Goal: Task Accomplishment & Management: Manage account settings

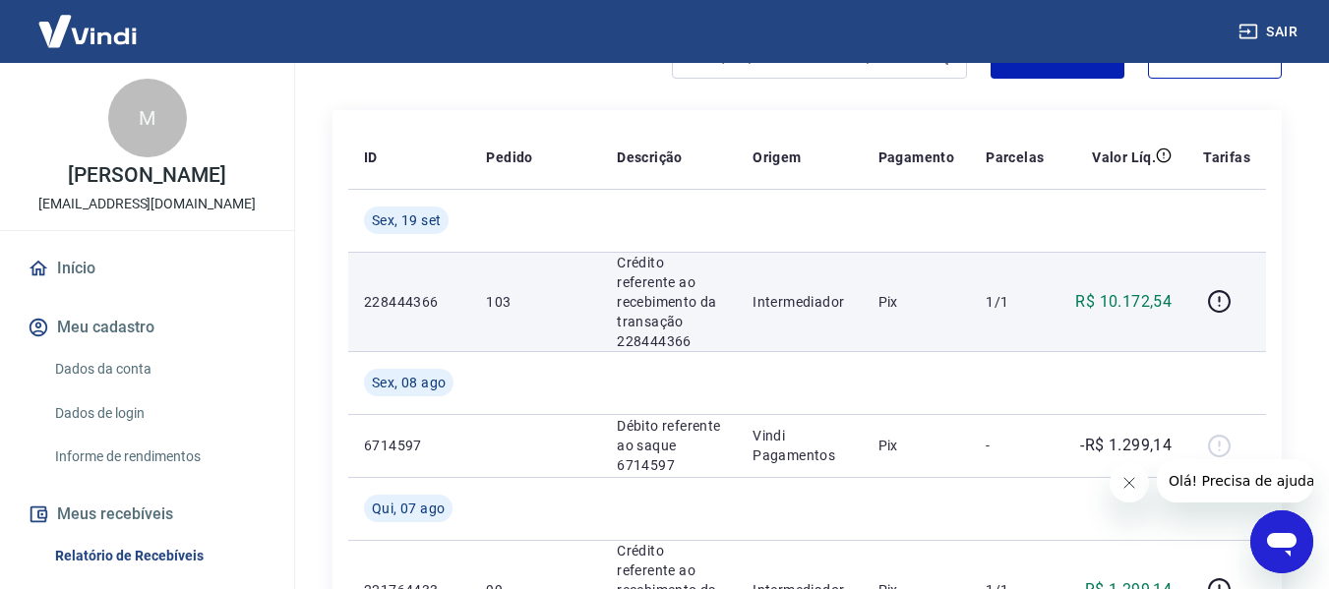
scroll to position [295, 0]
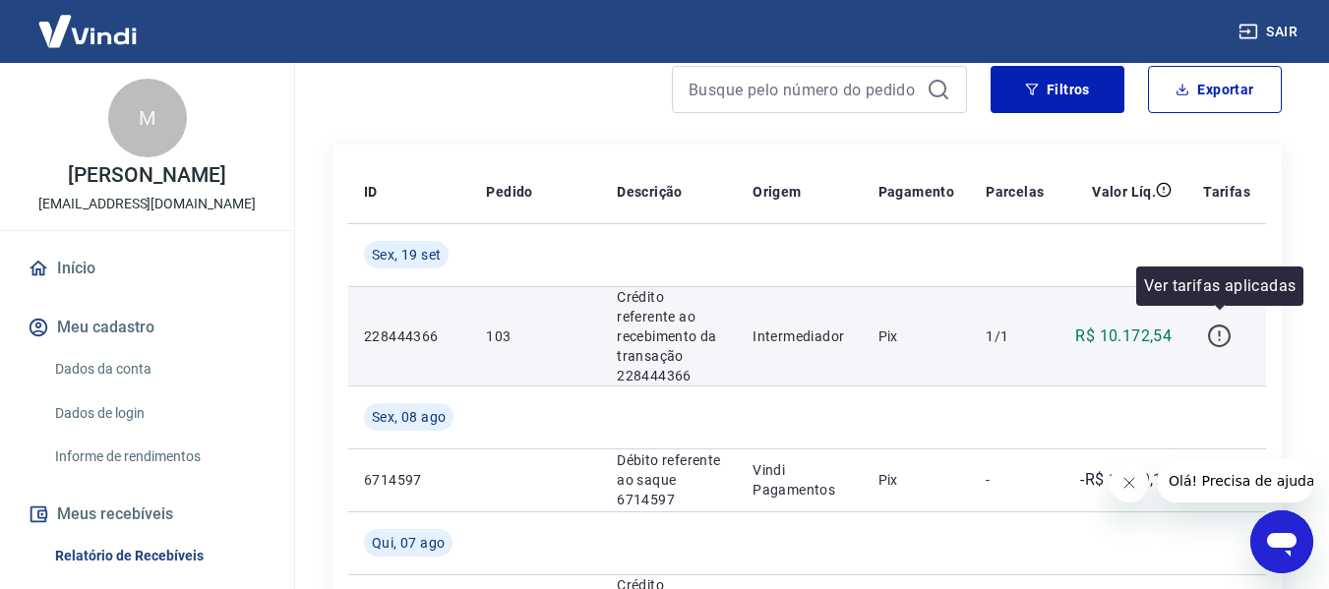
click at [1221, 335] on icon "button" at bounding box center [1219, 336] width 23 height 23
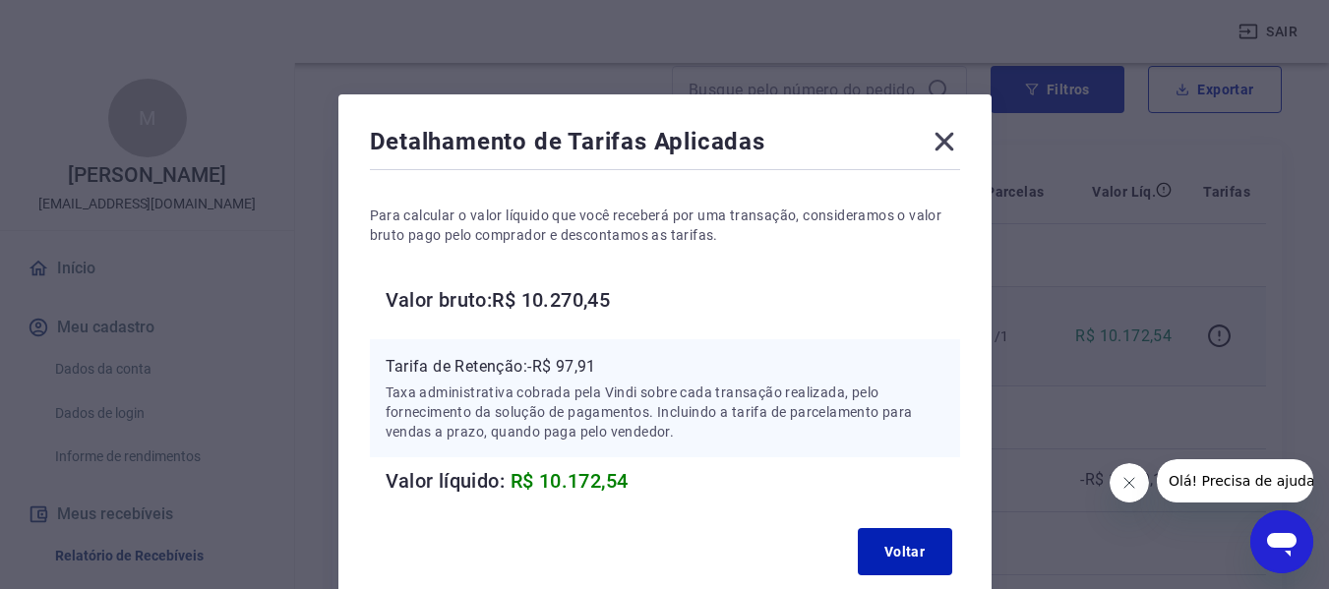
scroll to position [98, 0]
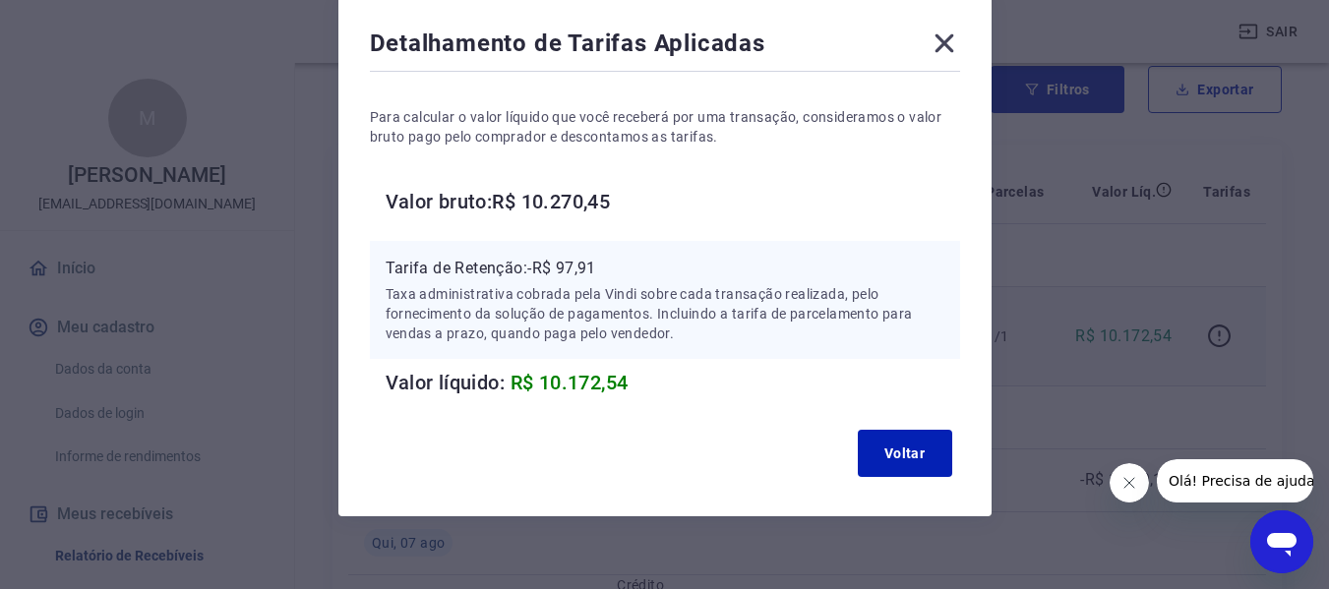
click at [943, 41] on icon at bounding box center [943, 43] width 19 height 19
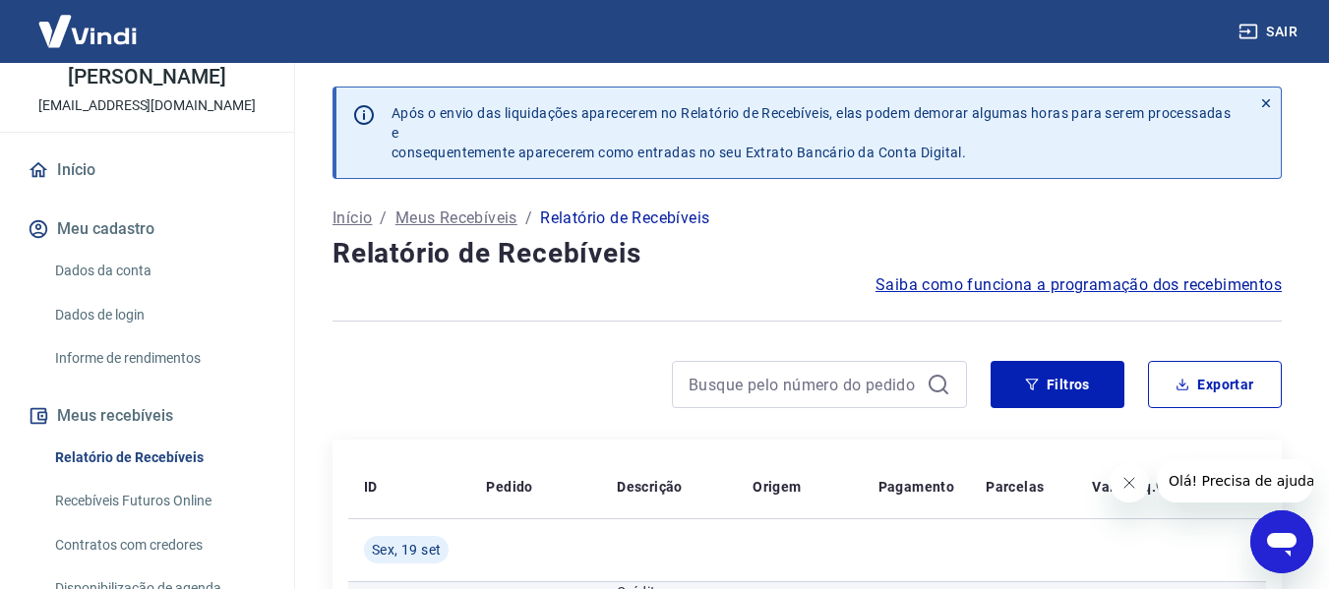
scroll to position [197, 0]
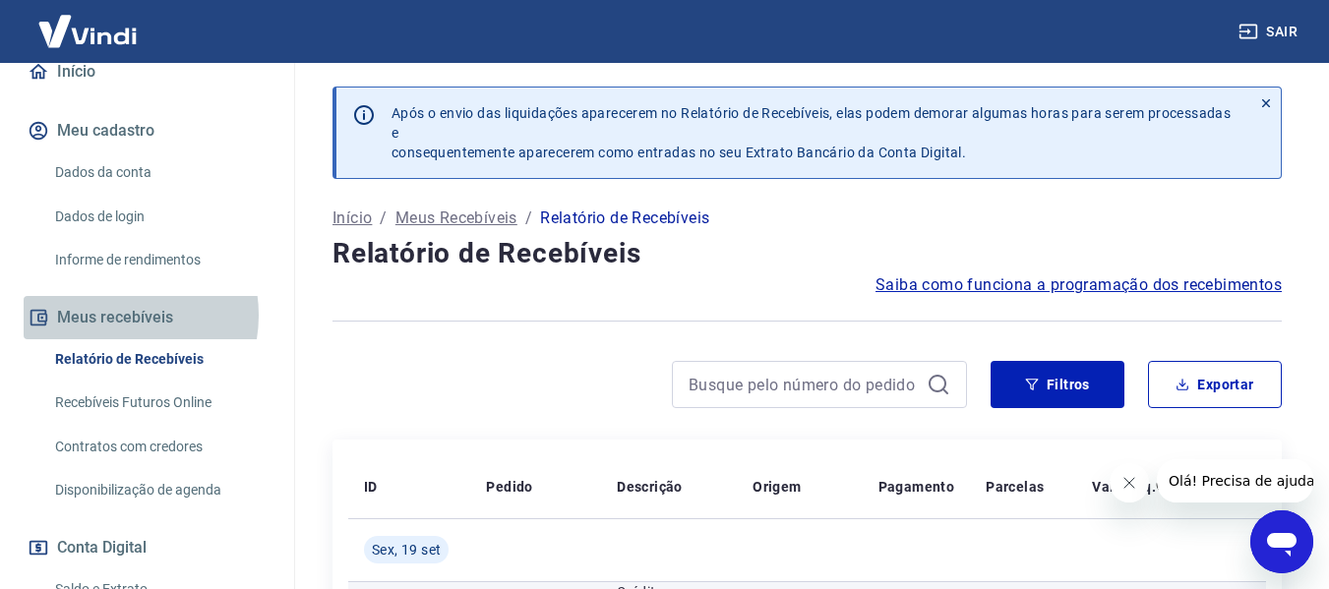
click at [117, 315] on button "Meus recebíveis" at bounding box center [147, 317] width 247 height 43
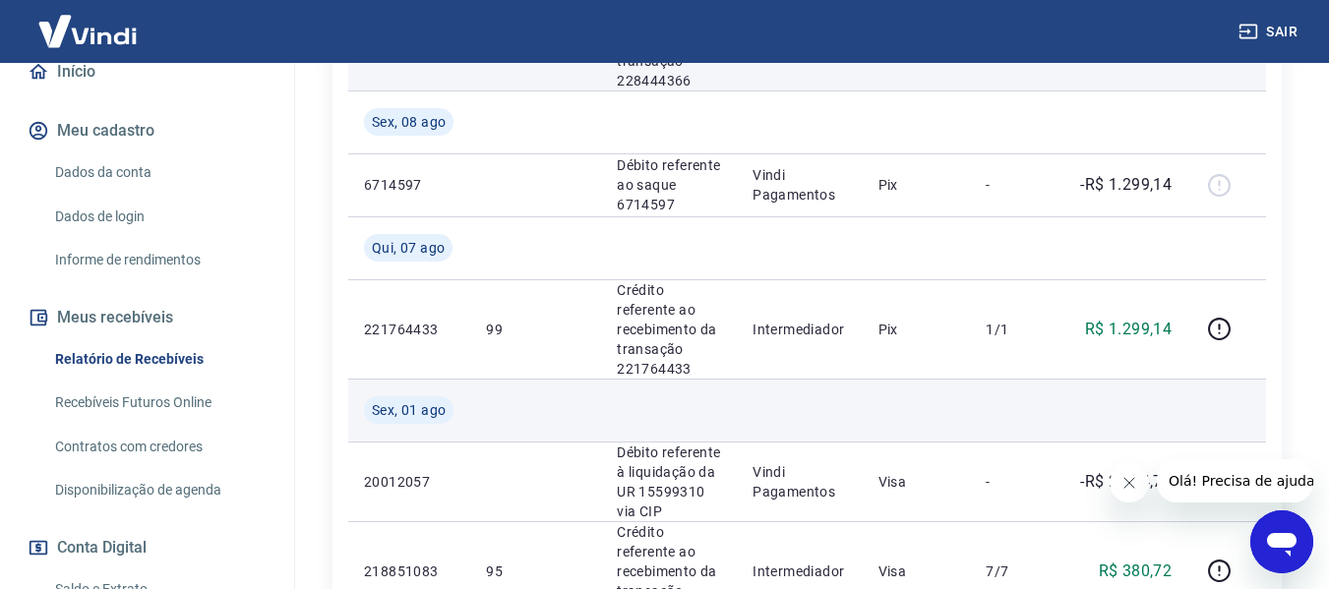
scroll to position [98, 0]
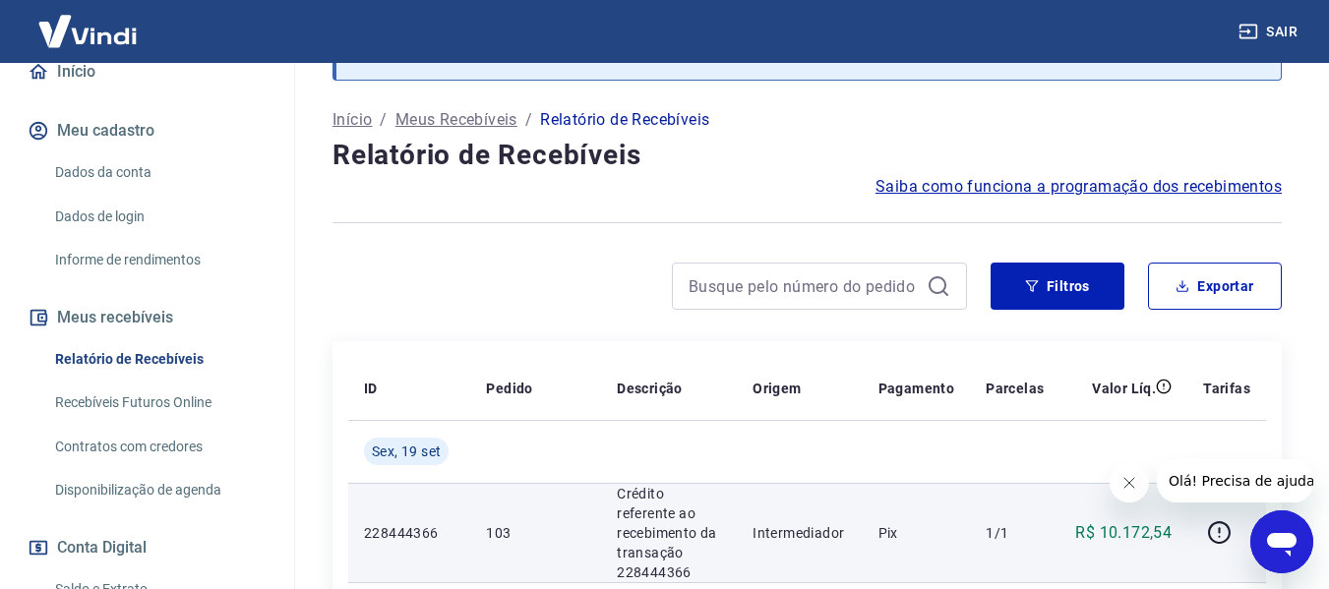
click at [122, 489] on link "Disponibilização de agenda" at bounding box center [158, 490] width 223 height 40
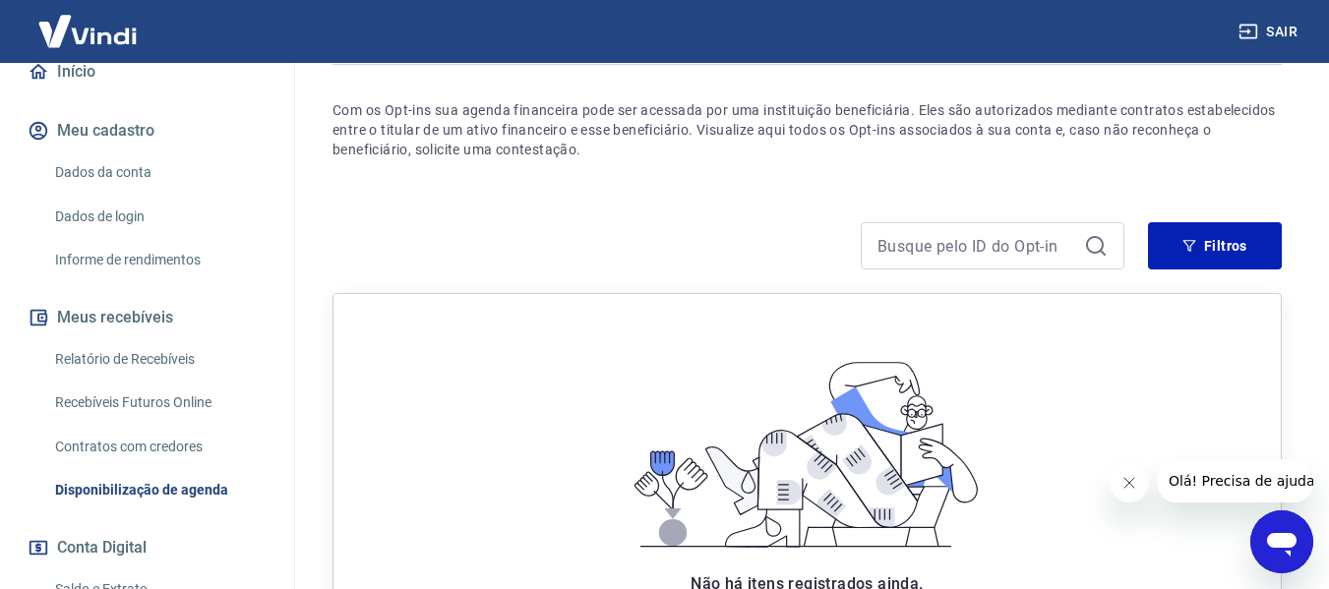
scroll to position [197, 0]
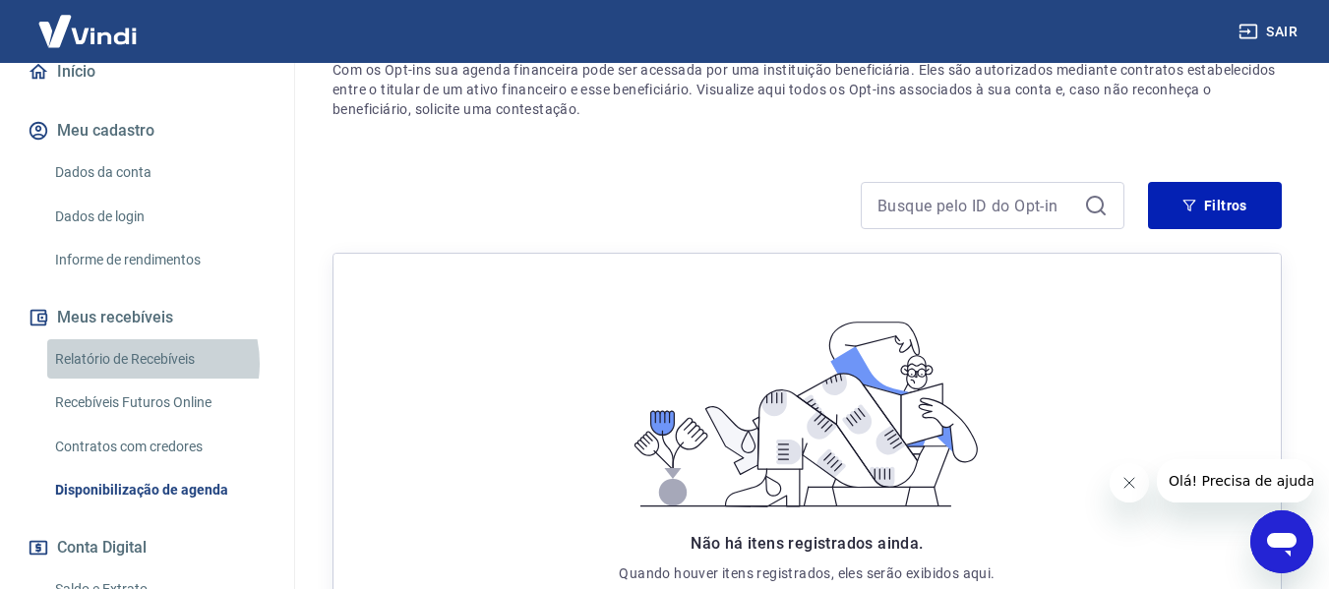
click at [141, 363] on link "Relatório de Recebíveis" at bounding box center [158, 359] width 223 height 40
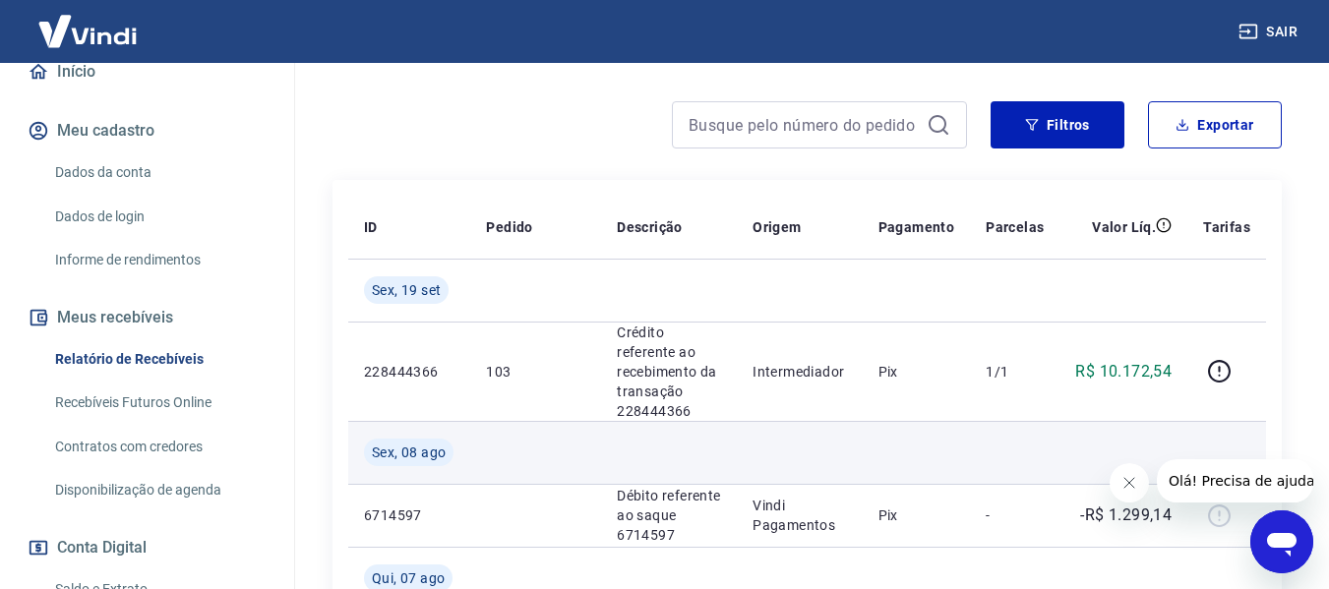
scroll to position [295, 0]
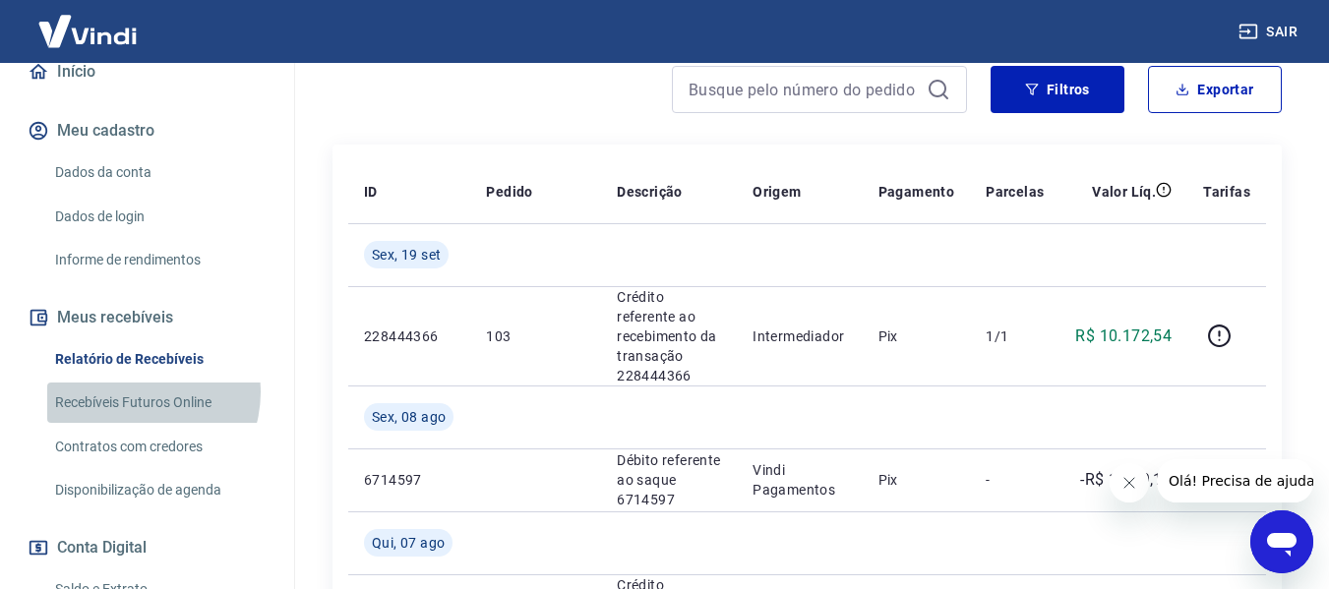
click at [136, 392] on link "Recebíveis Futuros Online" at bounding box center [158, 403] width 223 height 40
